Goal: Information Seeking & Learning: Learn about a topic

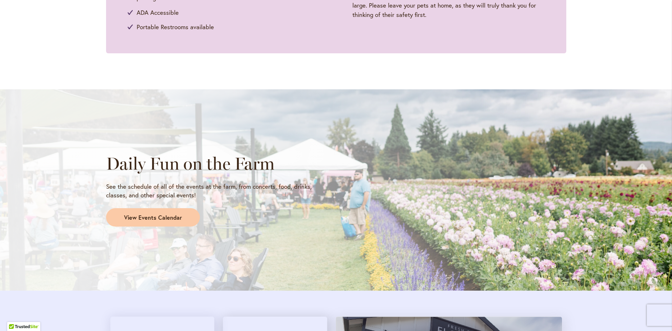
scroll to position [544, 0]
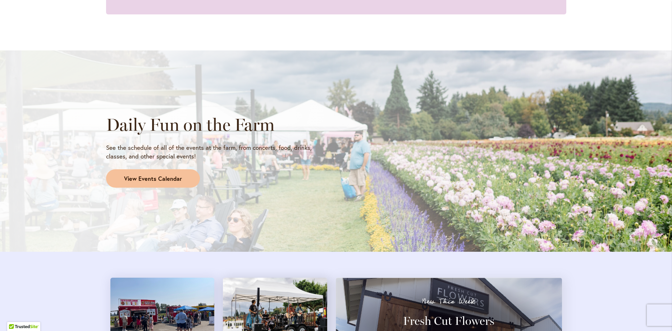
click at [170, 177] on span "View Events Calendar" at bounding box center [153, 178] width 58 height 8
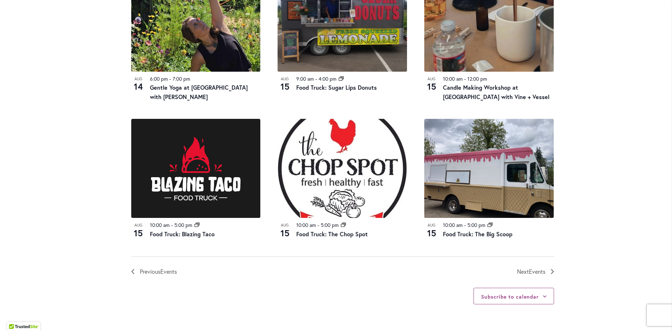
scroll to position [725, 0]
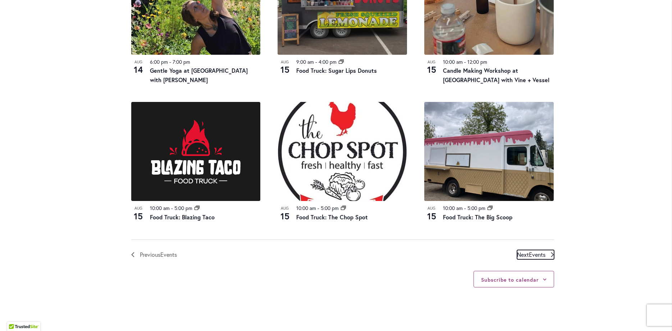
click at [537, 254] on span "Events" at bounding box center [537, 254] width 17 height 8
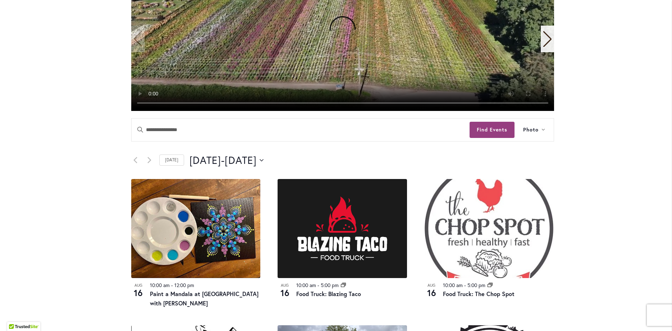
scroll to position [192, 0]
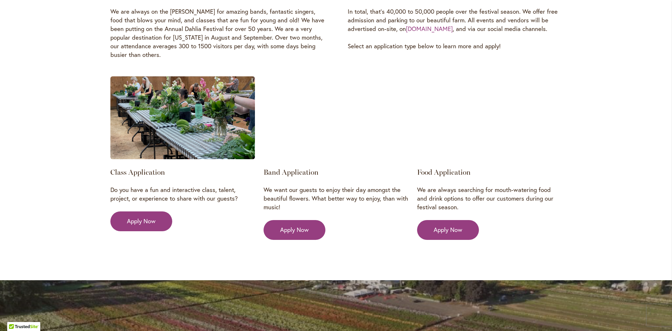
scroll to position [1010, 0]
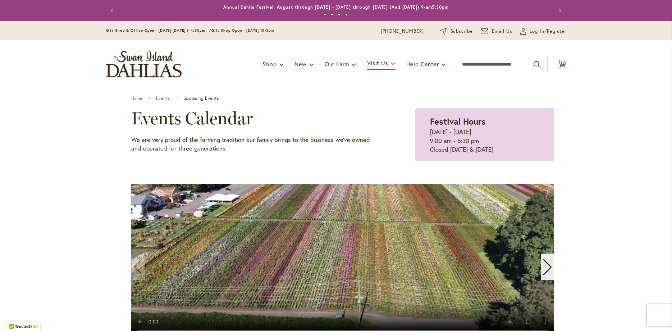
scroll to position [192, 0]
